Goal: Obtain resource: Download file/media

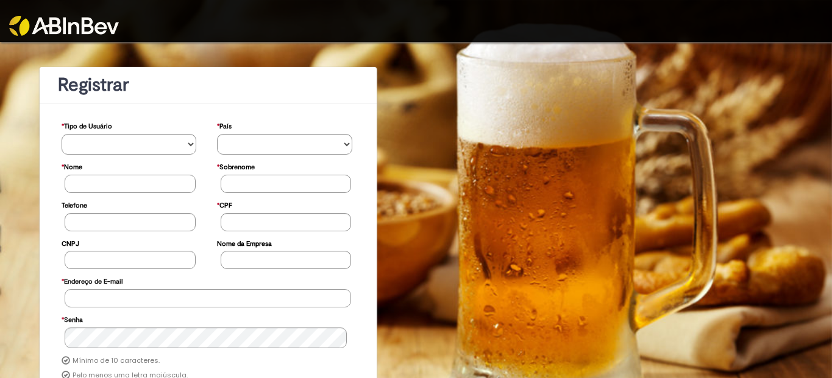
type input "**********"
click at [104, 32] on img at bounding box center [64, 26] width 110 height 20
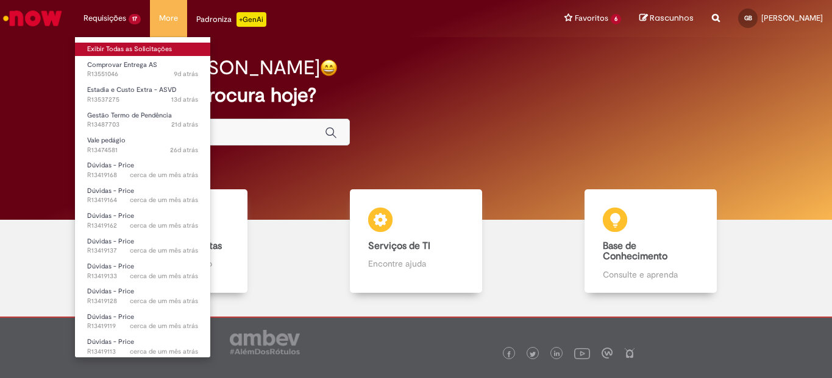
click at [121, 46] on link "Exibir Todas as Solicitações" at bounding box center [142, 49] width 135 height 13
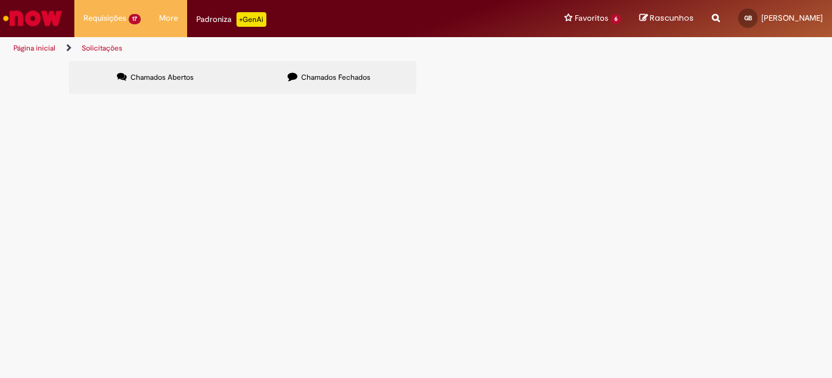
click at [0, 0] on span "Barsotti, boa tarde. Verifica a aba "Resumo" na planilha. Tem pendências não re…" at bounding box center [0, 0] width 0 height 0
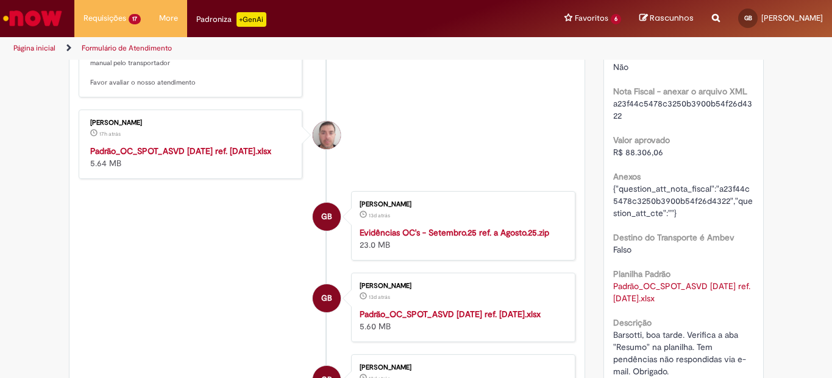
scroll to position [366, 0]
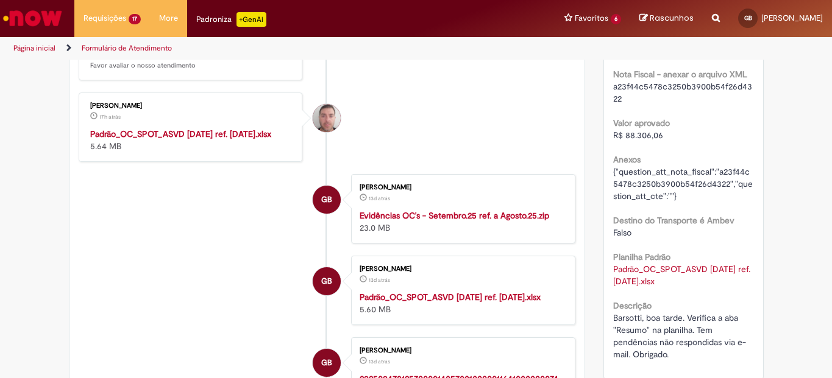
click at [199, 140] on strong "Padrão_OC_SPOT_ASVD Setembro 25 ref. Agosto 25.xlsx" at bounding box center [180, 134] width 181 height 11
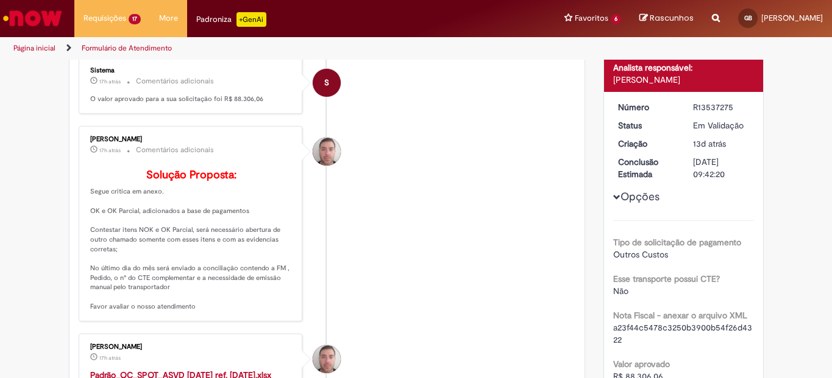
scroll to position [0, 0]
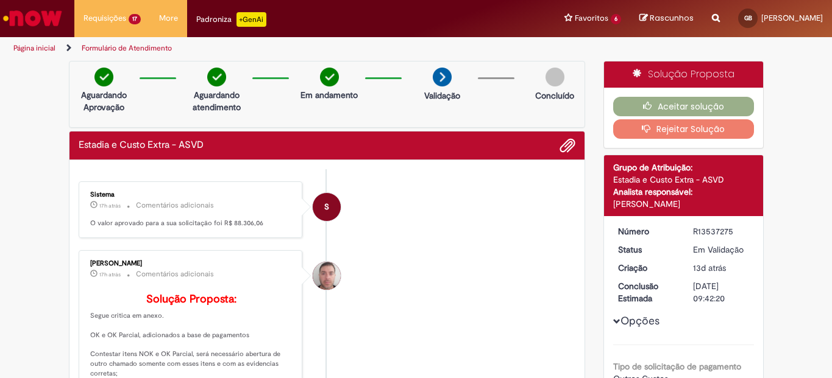
click at [434, 189] on li "S Sistema 17h atrás 17 horas atrás Comentários adicionais O valor aprovado para…" at bounding box center [327, 210] width 497 height 57
